Goal: Find specific page/section: Find specific page/section

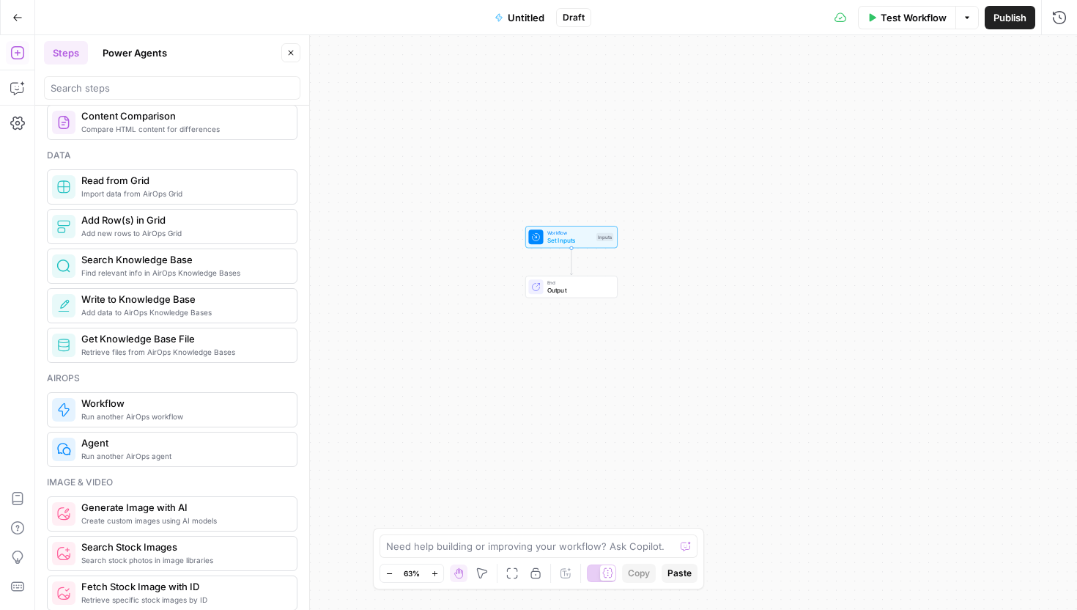
scroll to position [662, 0]
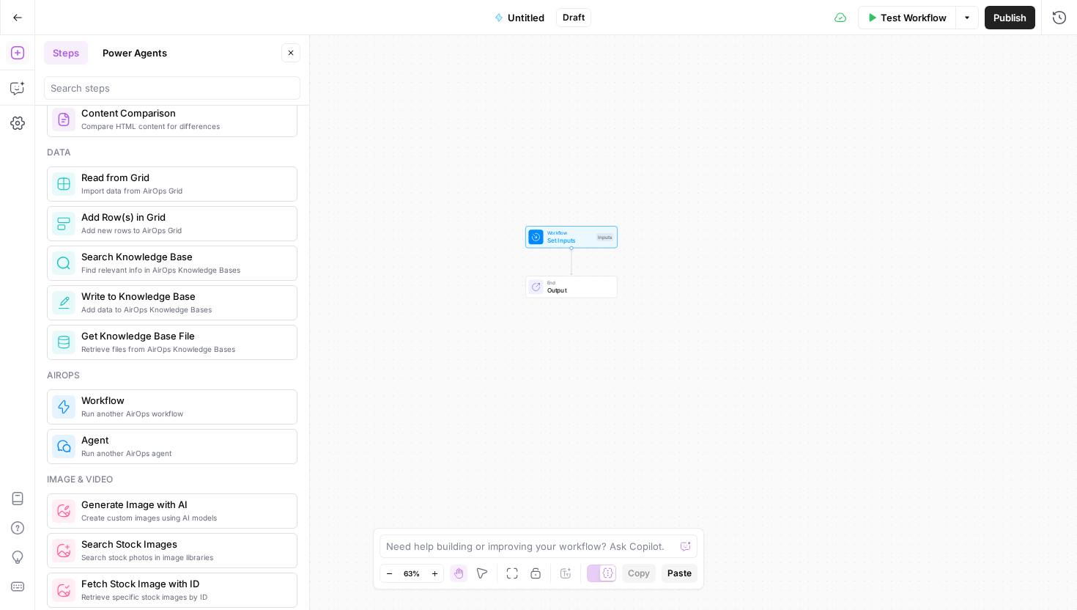
click at [173, 443] on span "Agent" at bounding box center [183, 439] width 204 height 15
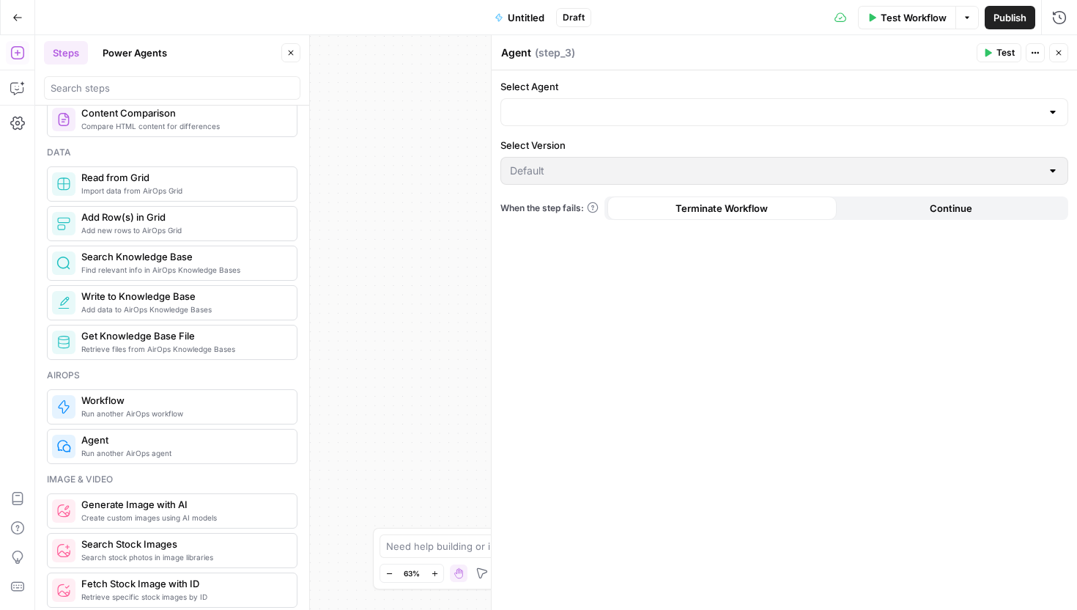
click at [183, 414] on span "Run another AirOps workflow" at bounding box center [183, 413] width 204 height 12
click at [173, 446] on span "Agent" at bounding box center [183, 439] width 204 height 15
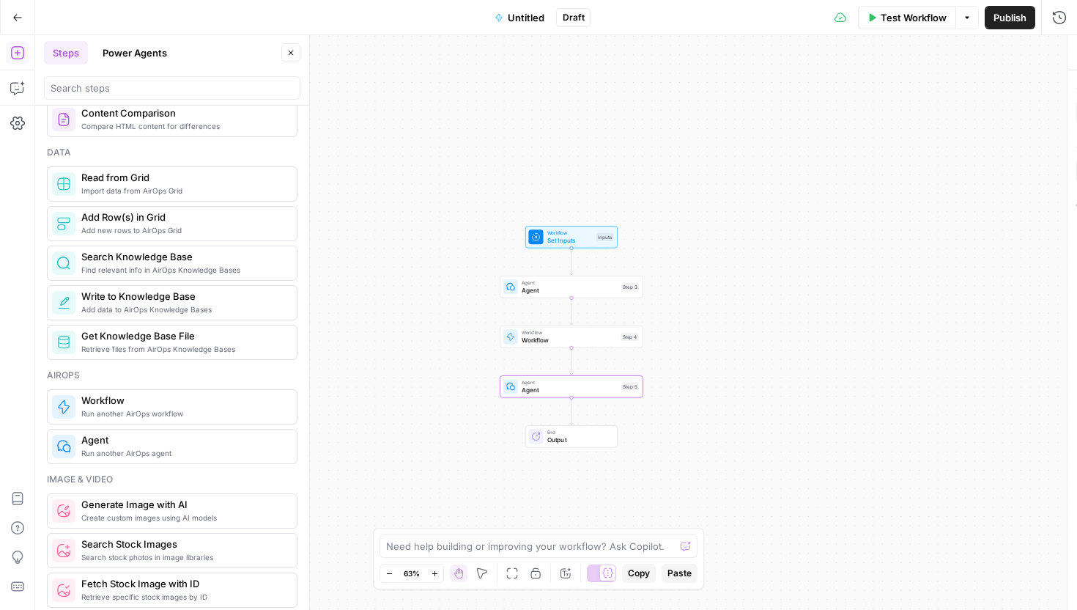
type textarea "Agent"
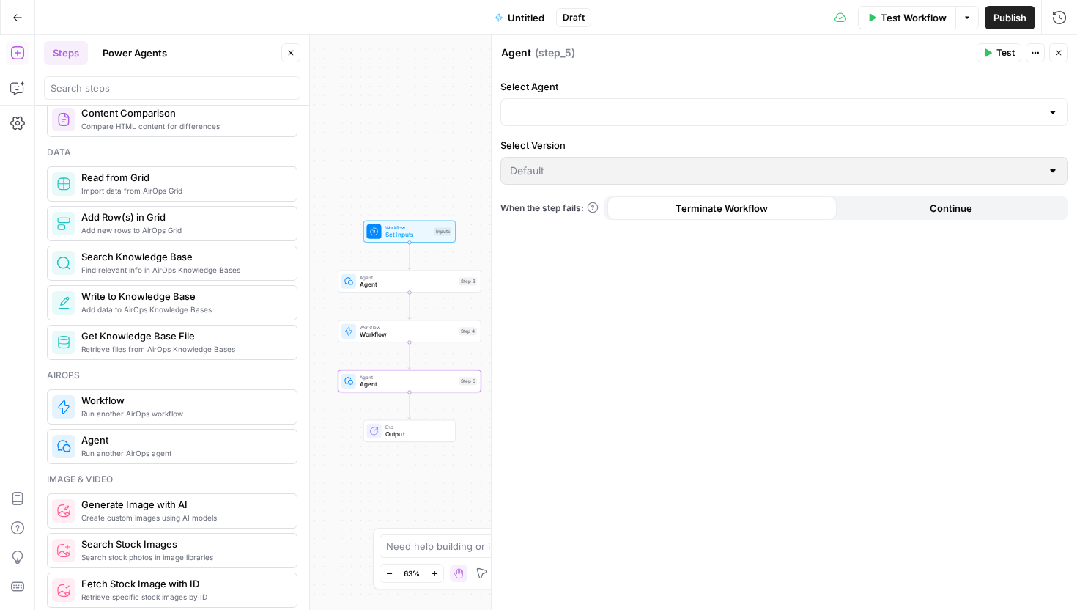
click at [608, 133] on form "Select Agent Select Version Default When the step fails: Terminate Workflow Con…" at bounding box center [785, 149] width 586 height 158
click at [608, 124] on div at bounding box center [785, 112] width 568 height 28
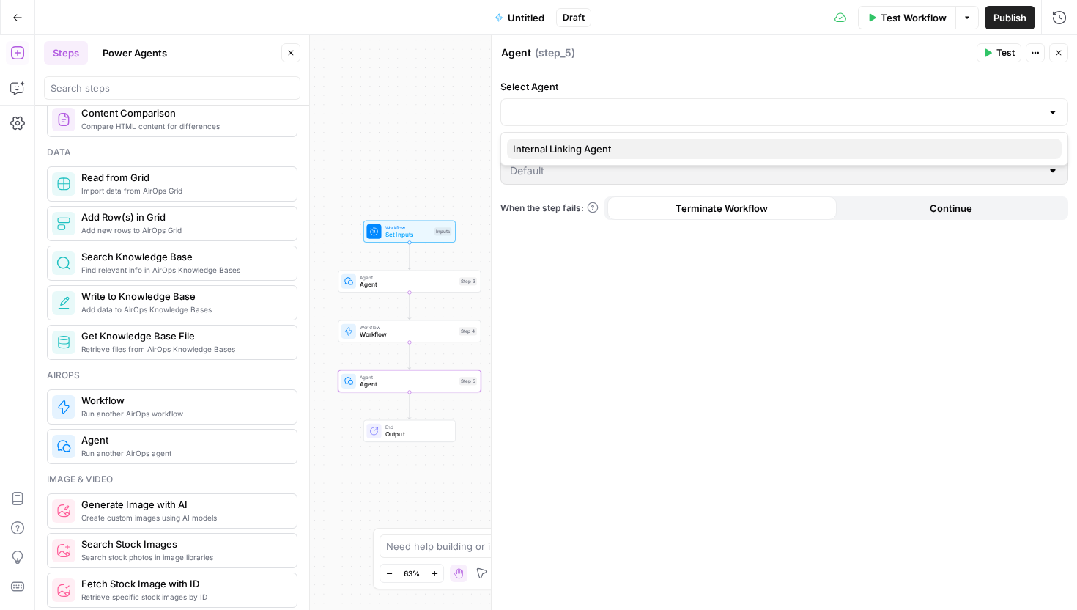
click at [597, 150] on span "Internal Linking Agent" at bounding box center [781, 148] width 537 height 15
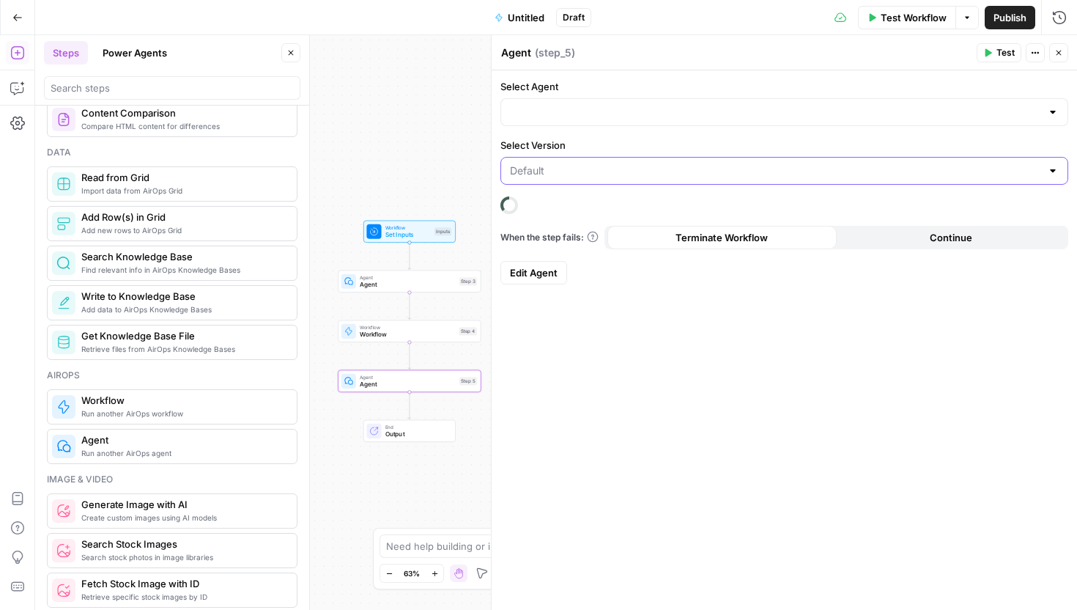
click at [589, 167] on input "Select Version" at bounding box center [775, 170] width 531 height 15
type input "Internal Linking Agent"
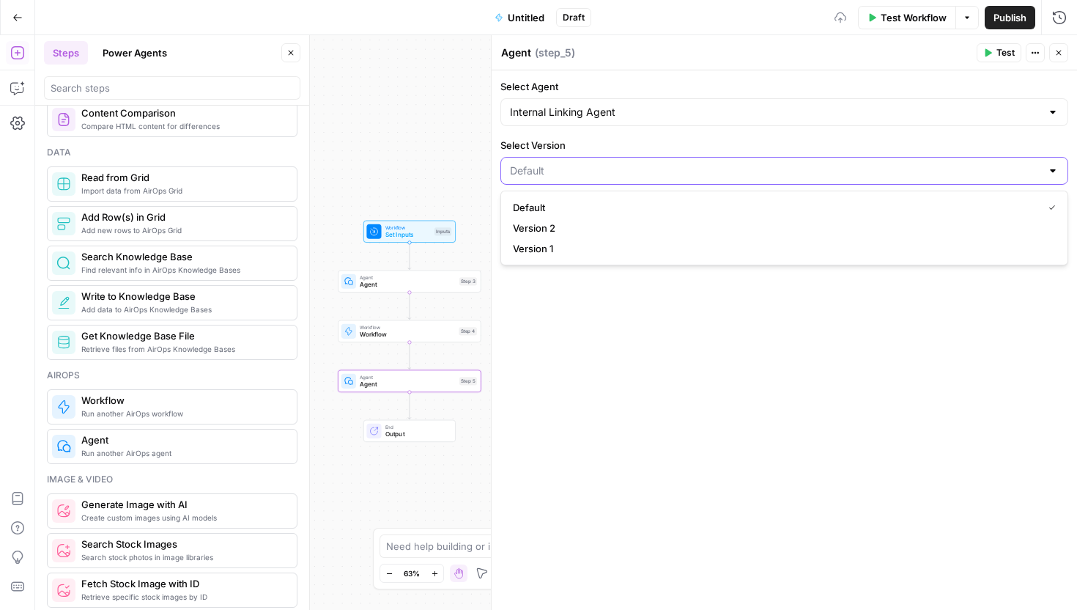
click at [589, 167] on input "Select Version" at bounding box center [775, 170] width 531 height 15
type input "Default"
click at [599, 148] on label "Select Version" at bounding box center [785, 145] width 568 height 15
click at [599, 163] on input "Default" at bounding box center [775, 170] width 531 height 15
click at [586, 174] on input "Select Version" at bounding box center [775, 170] width 531 height 15
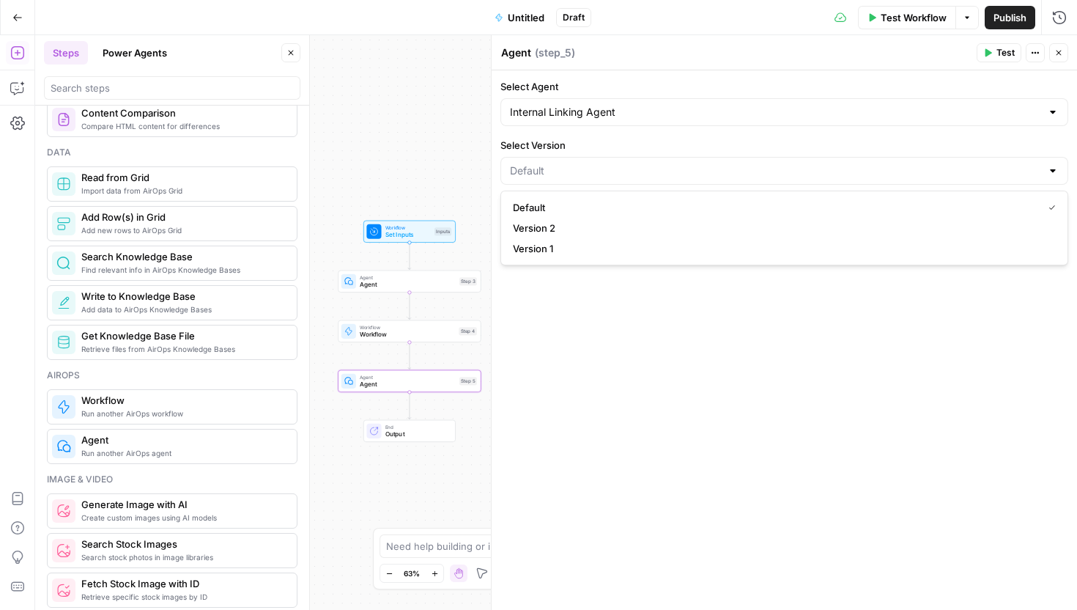
type input "Default"
click at [594, 155] on div "Select Version Default" at bounding box center [785, 161] width 568 height 47
click at [584, 167] on input "Select Version" at bounding box center [775, 170] width 531 height 15
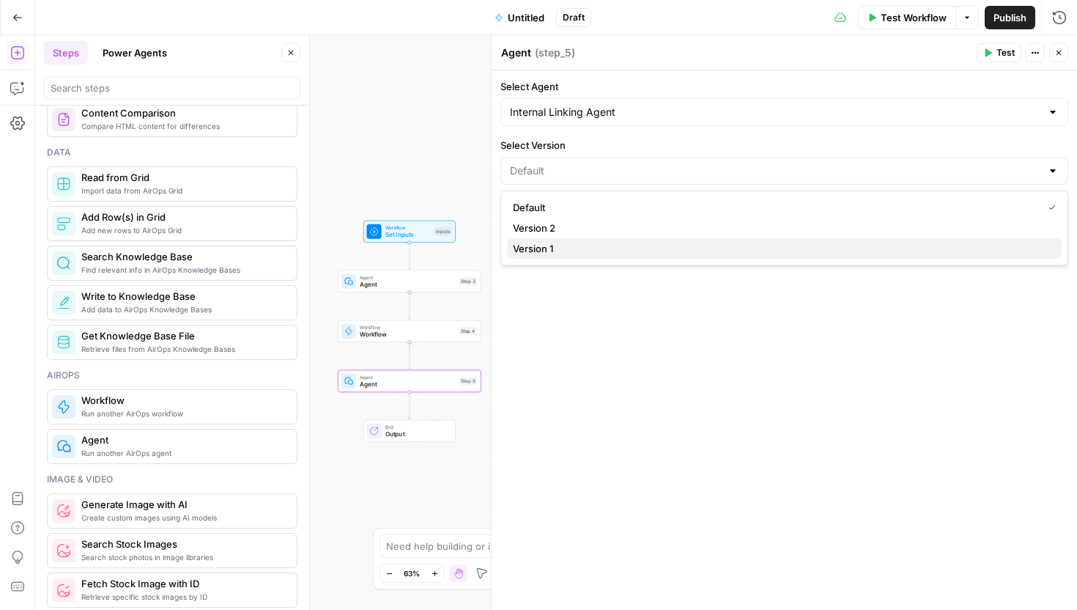
click at [558, 246] on span "Version 1" at bounding box center [781, 248] width 537 height 15
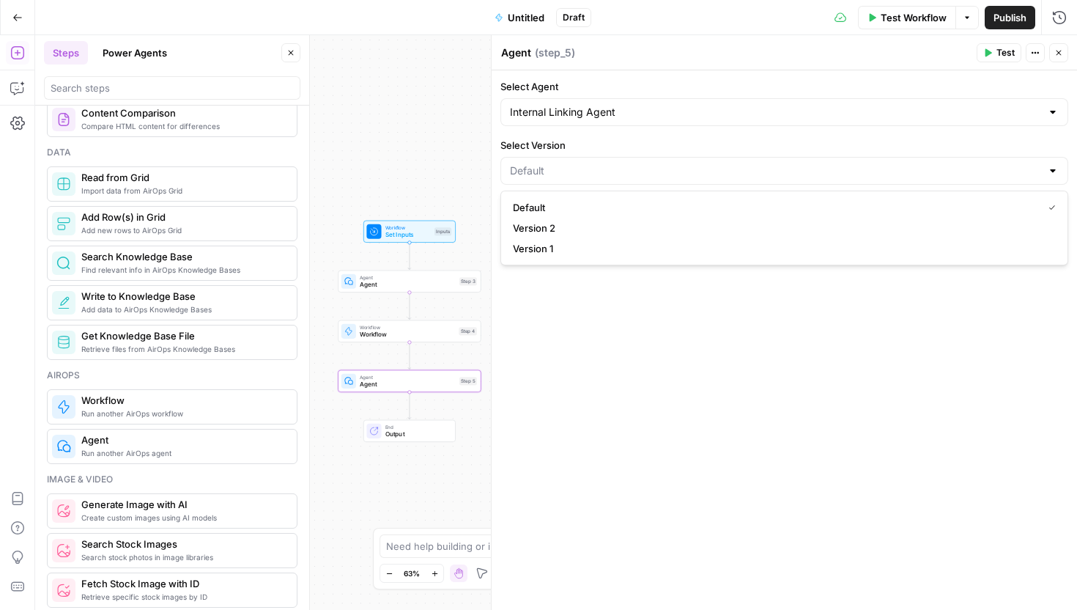
type input "Version 1"
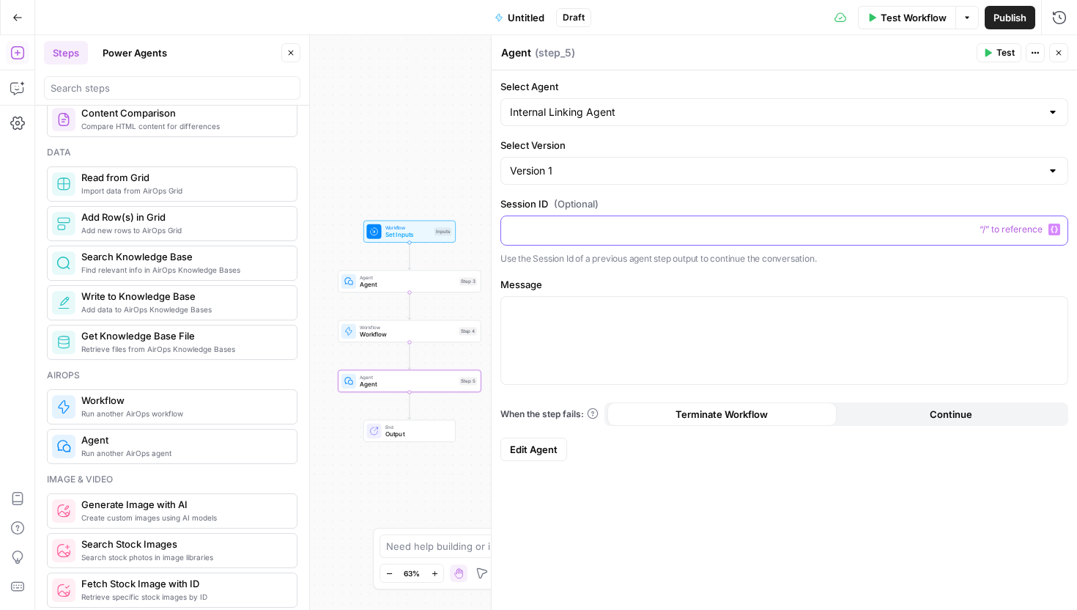
click at [571, 224] on p at bounding box center [784, 229] width 549 height 15
click at [557, 316] on p at bounding box center [784, 310] width 549 height 15
click at [1057, 59] on button "Close" at bounding box center [1058, 52] width 19 height 19
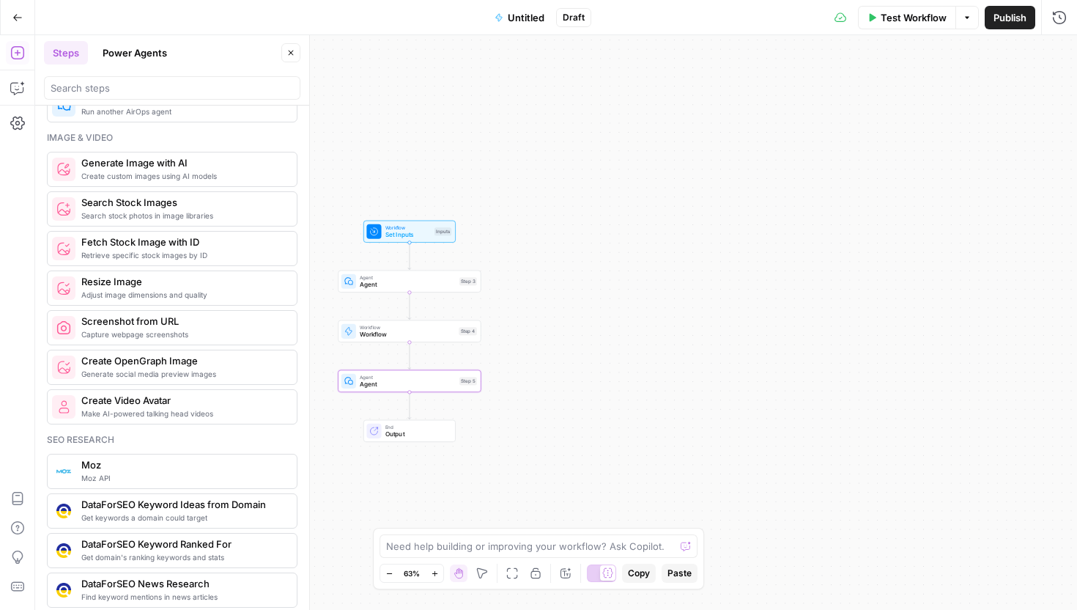
scroll to position [1004, 0]
drag, startPoint x: 13, startPoint y: 23, endPoint x: 270, endPoint y: 141, distance: 282.3
click at [12, 23] on button "Go Back" at bounding box center [17, 17] width 26 height 26
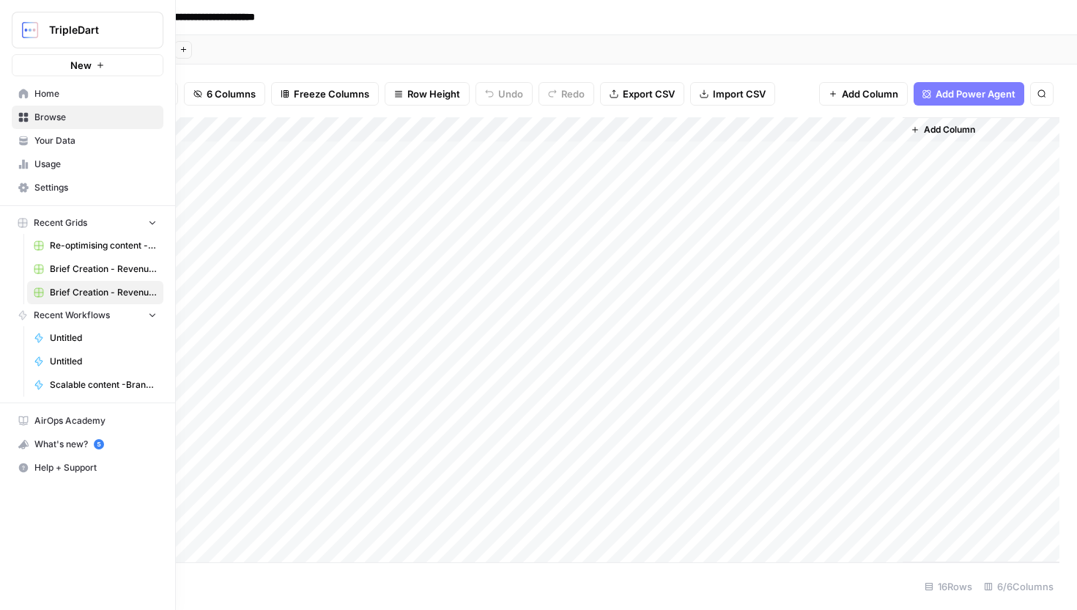
click at [68, 120] on span "Browse" at bounding box center [95, 117] width 122 height 13
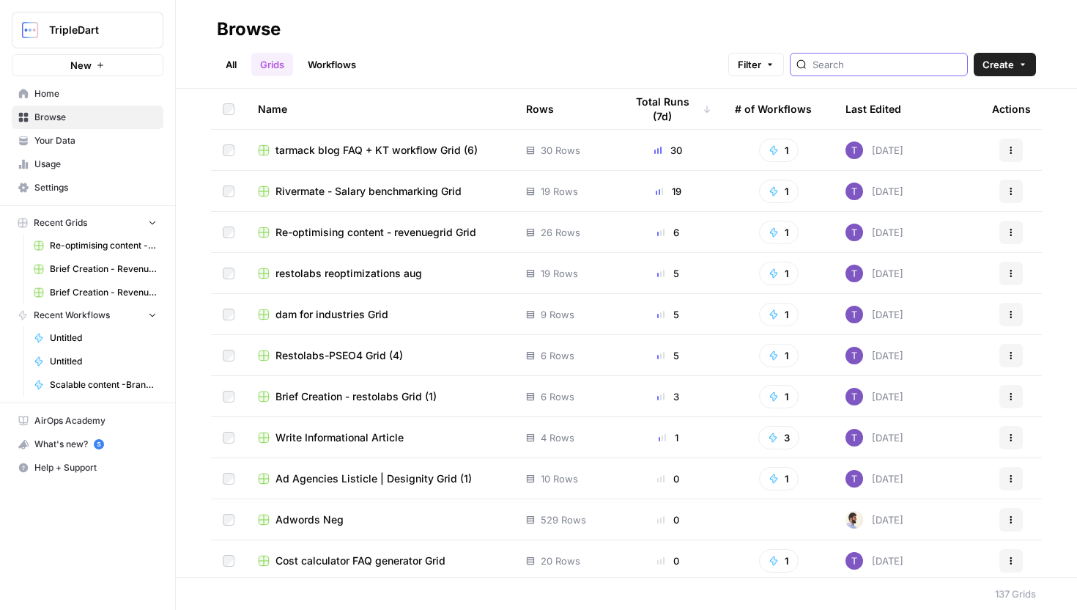
click at [898, 67] on input "search" at bounding box center [887, 64] width 149 height 15
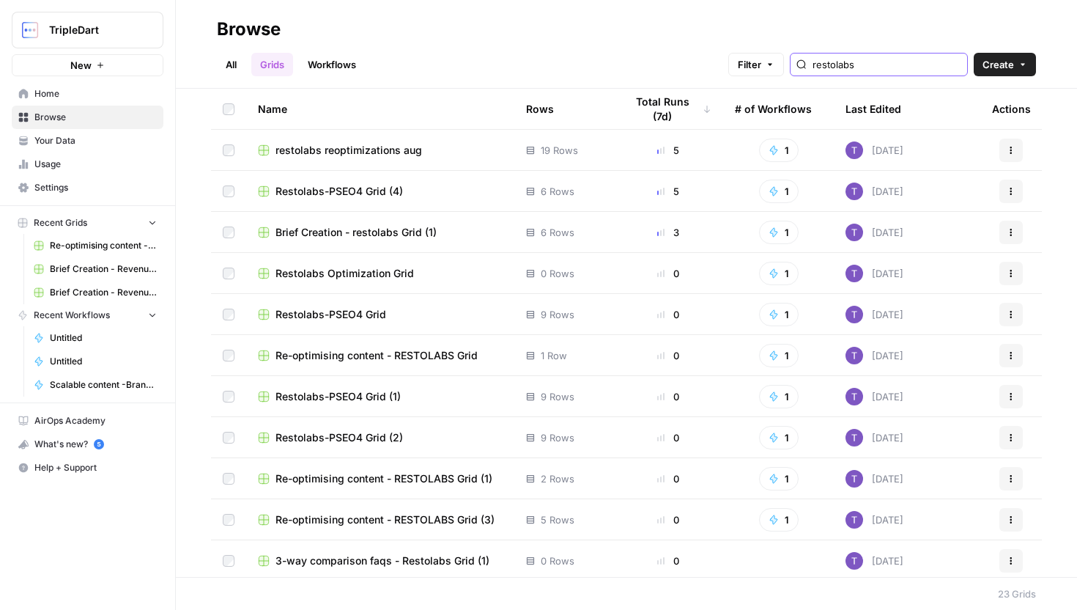
type input "restolabs"
click at [389, 152] on span "restolabs reoptimizations aug" at bounding box center [349, 150] width 147 height 15
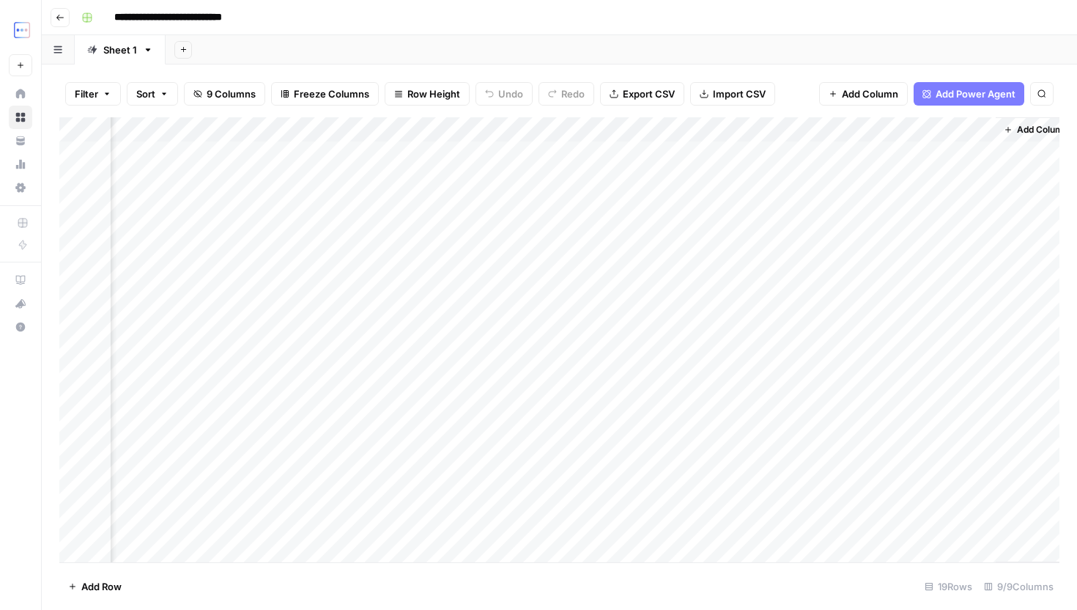
scroll to position [0, 429]
